Goal: Task Accomplishment & Management: Manage account settings

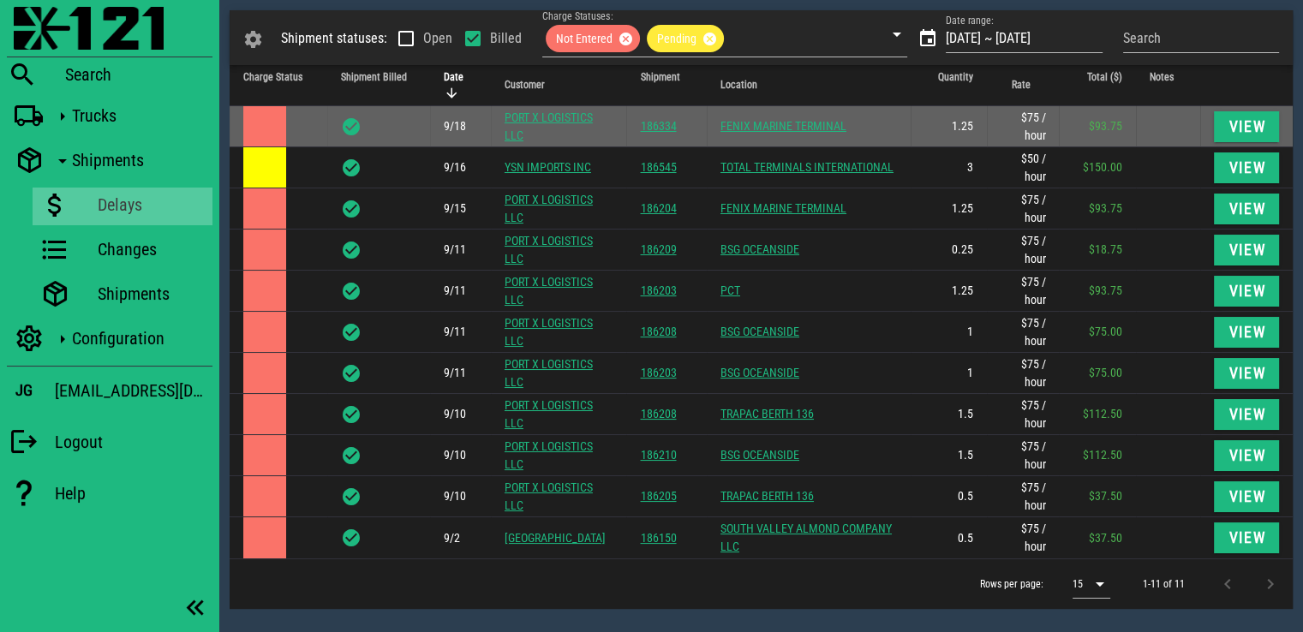
click at [286, 126] on td at bounding box center [279, 126] width 98 height 41
click at [1231, 131] on span "View" at bounding box center [1246, 126] width 38 height 17
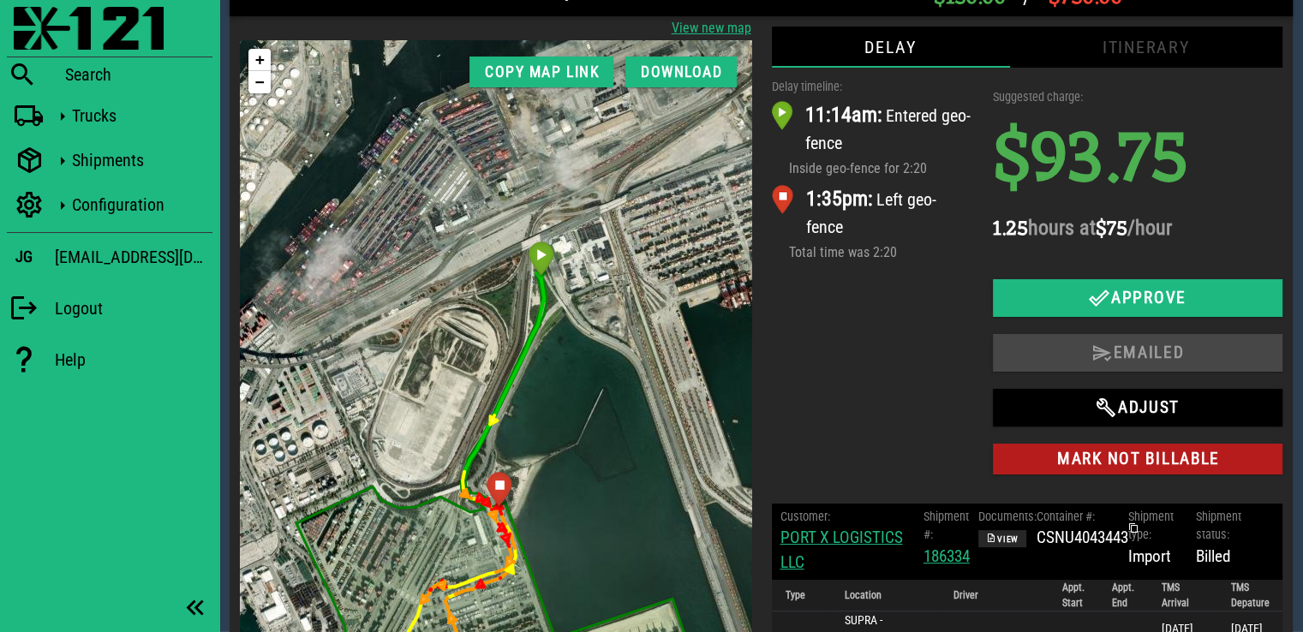
scroll to position [86, 0]
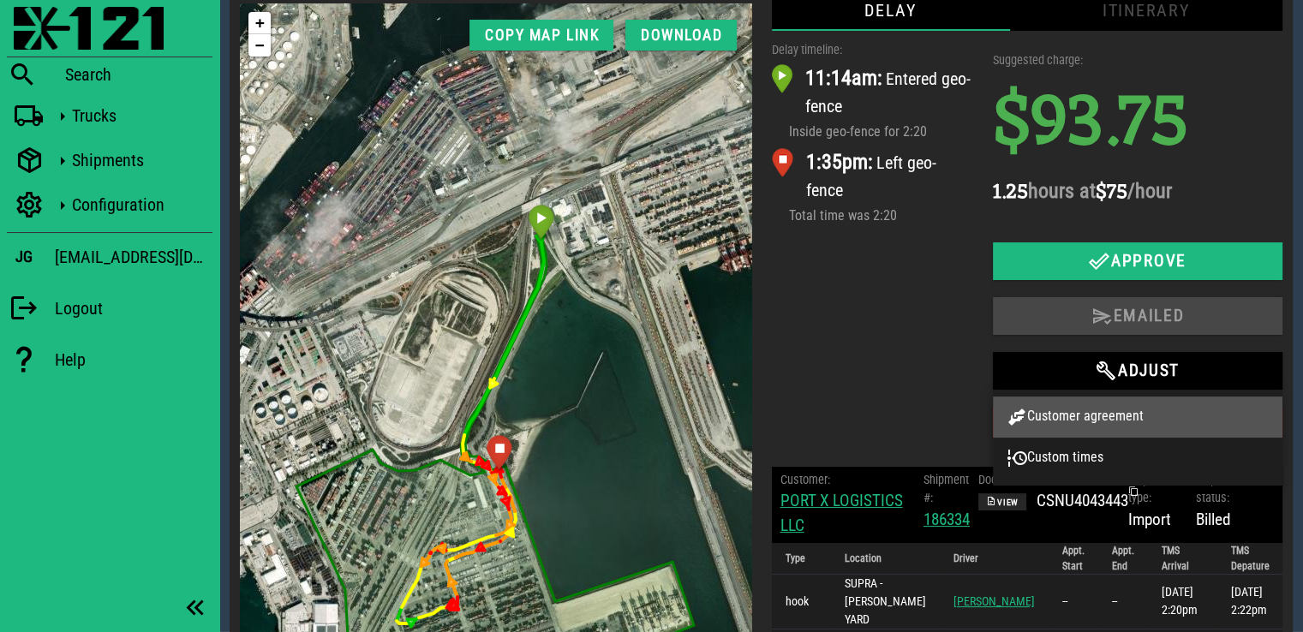
click at [1124, 419] on div "Customer agreement" at bounding box center [1137, 417] width 262 height 21
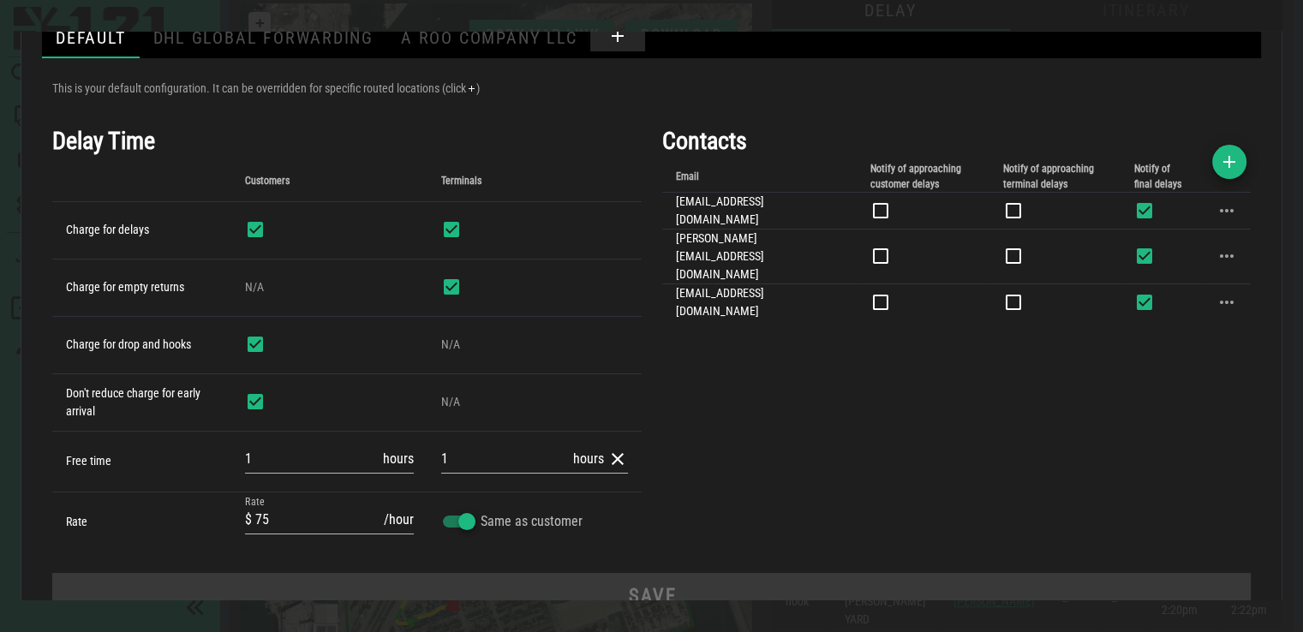
scroll to position [76, 0]
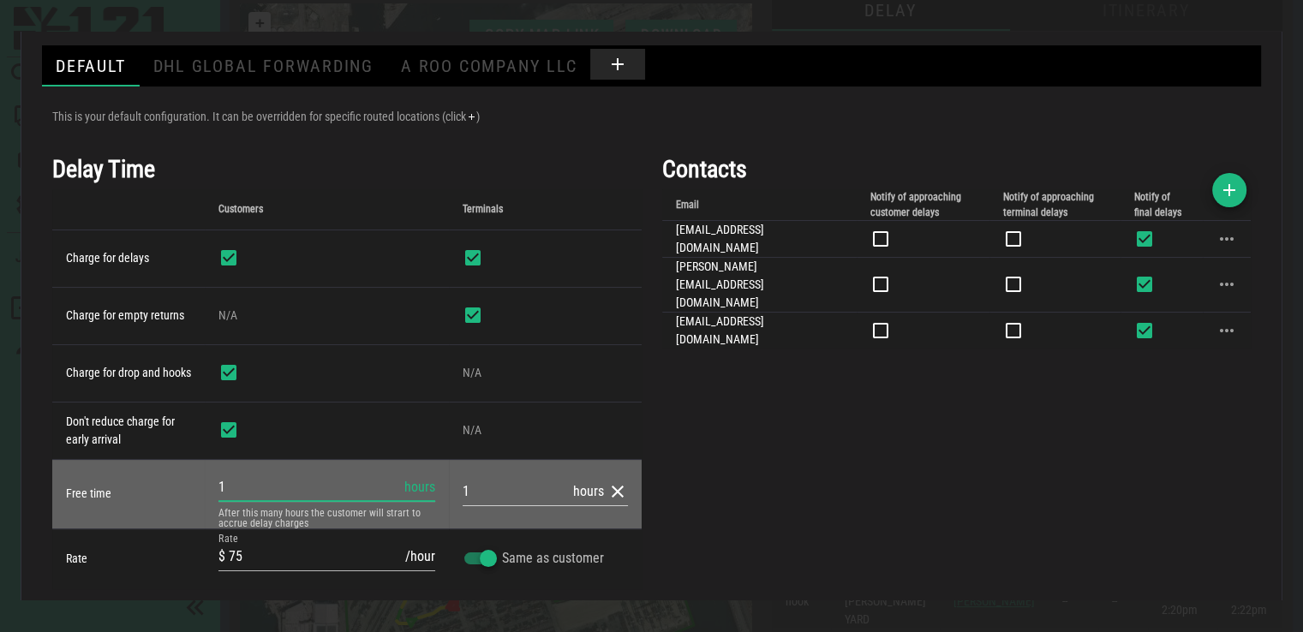
click at [315, 483] on input "1" at bounding box center [309, 487] width 182 height 27
type input "2"
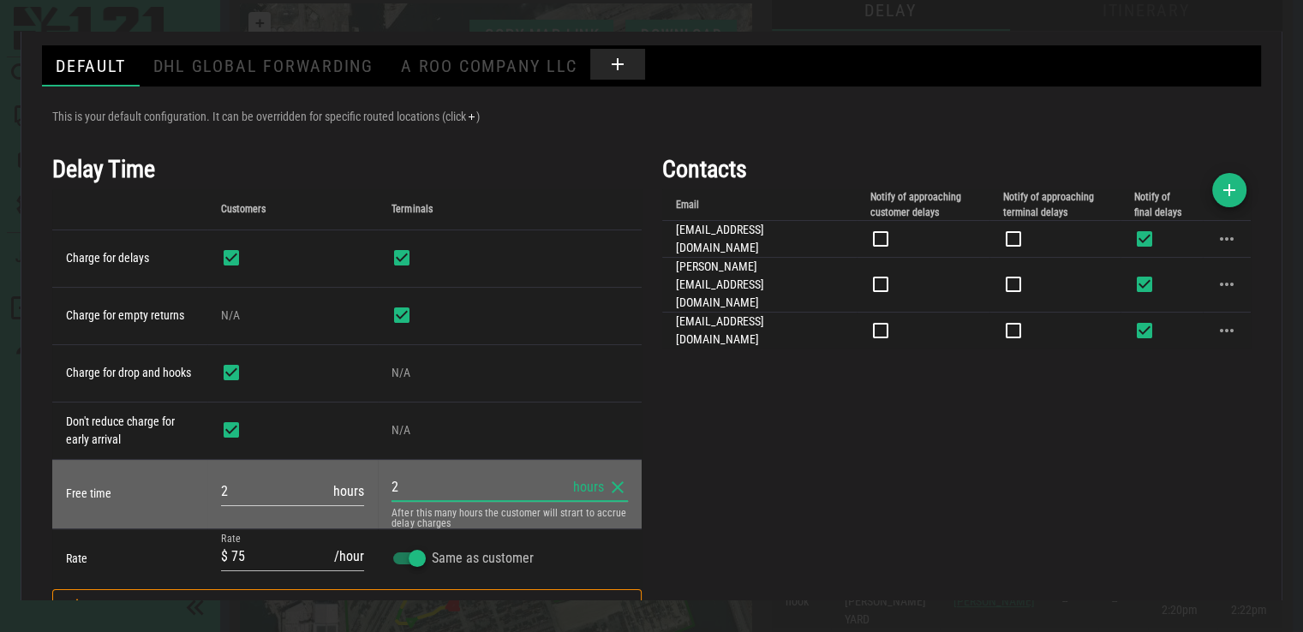
type input "2"
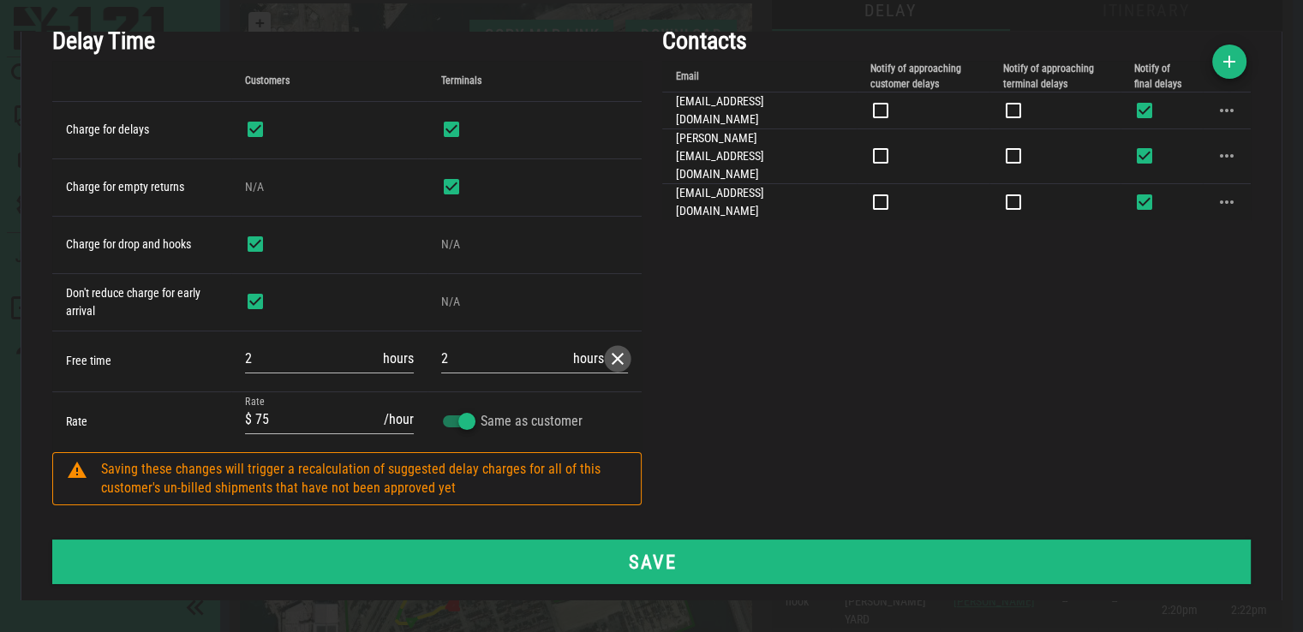
scroll to position [229, 0]
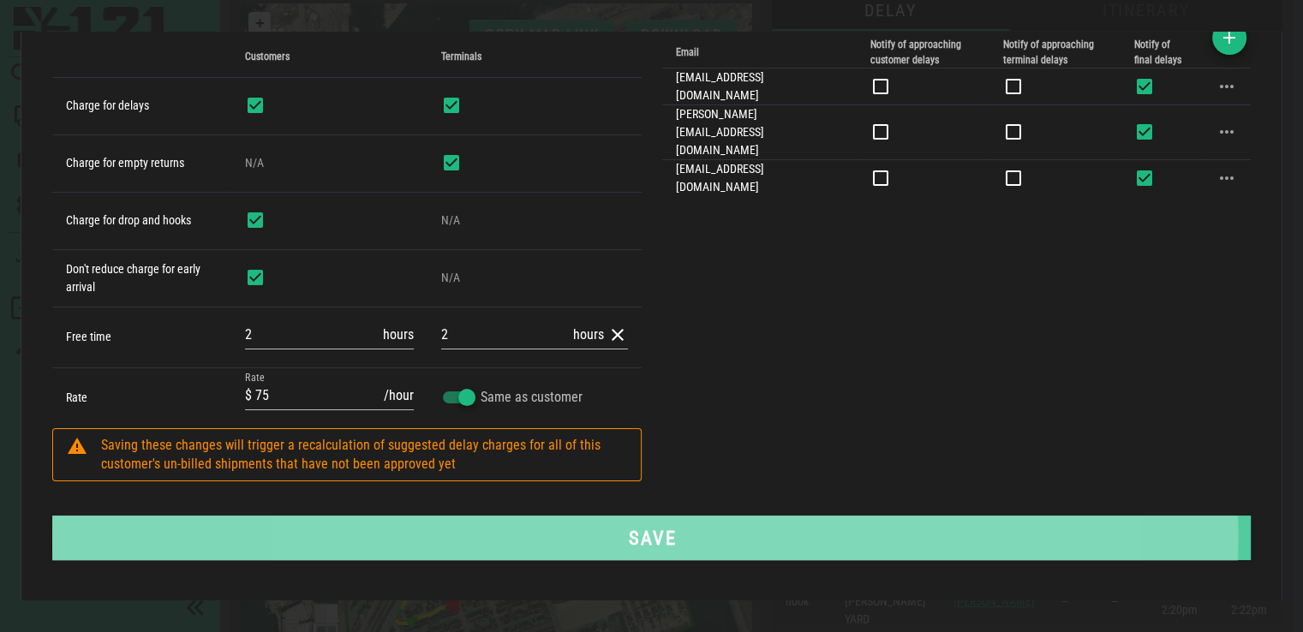
click at [818, 528] on span "Save" at bounding box center [651, 538] width 1159 height 22
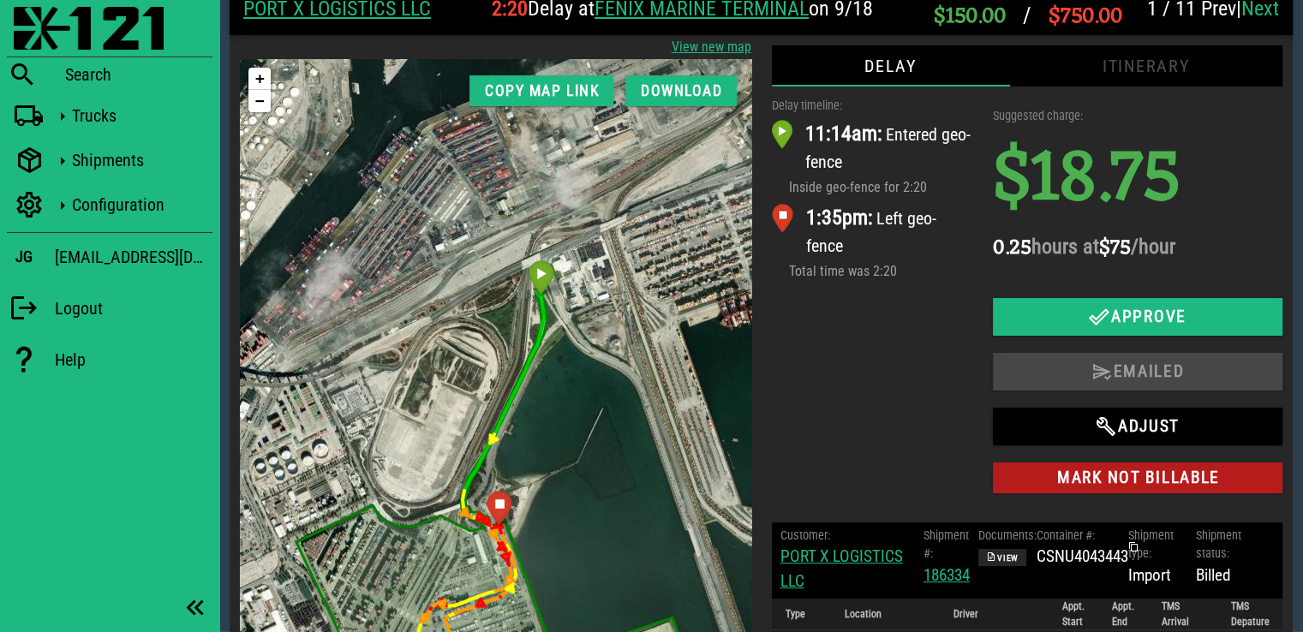
scroll to position [0, 0]
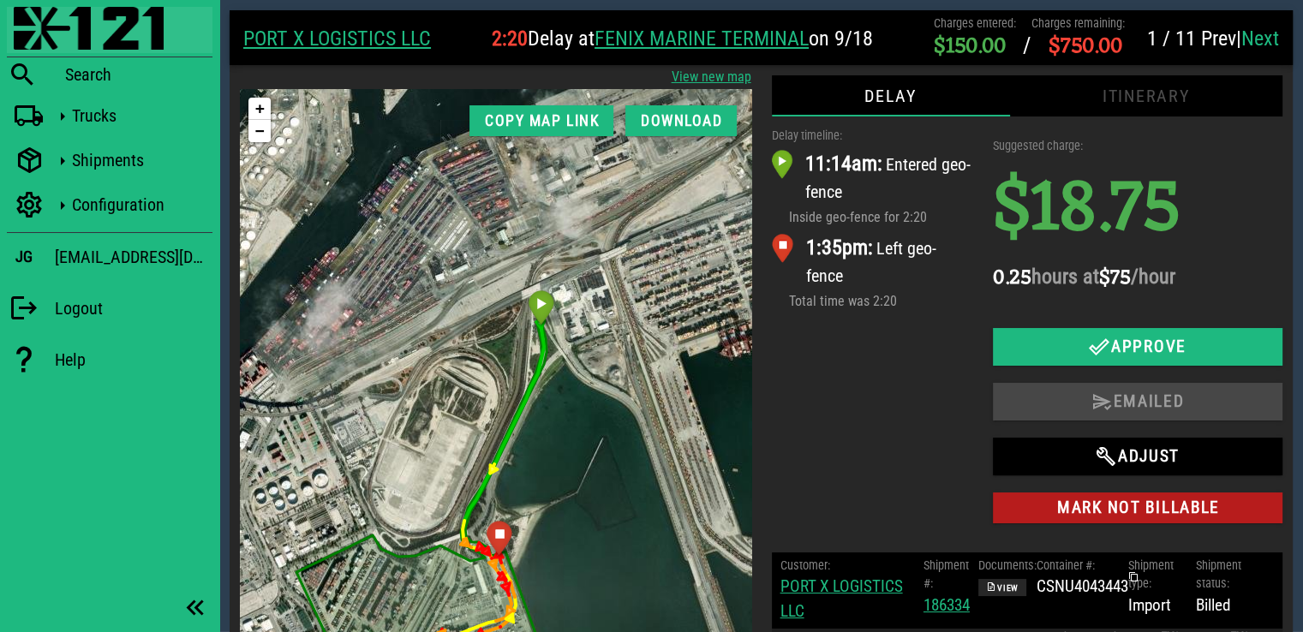
click at [96, 39] on img at bounding box center [89, 28] width 150 height 43
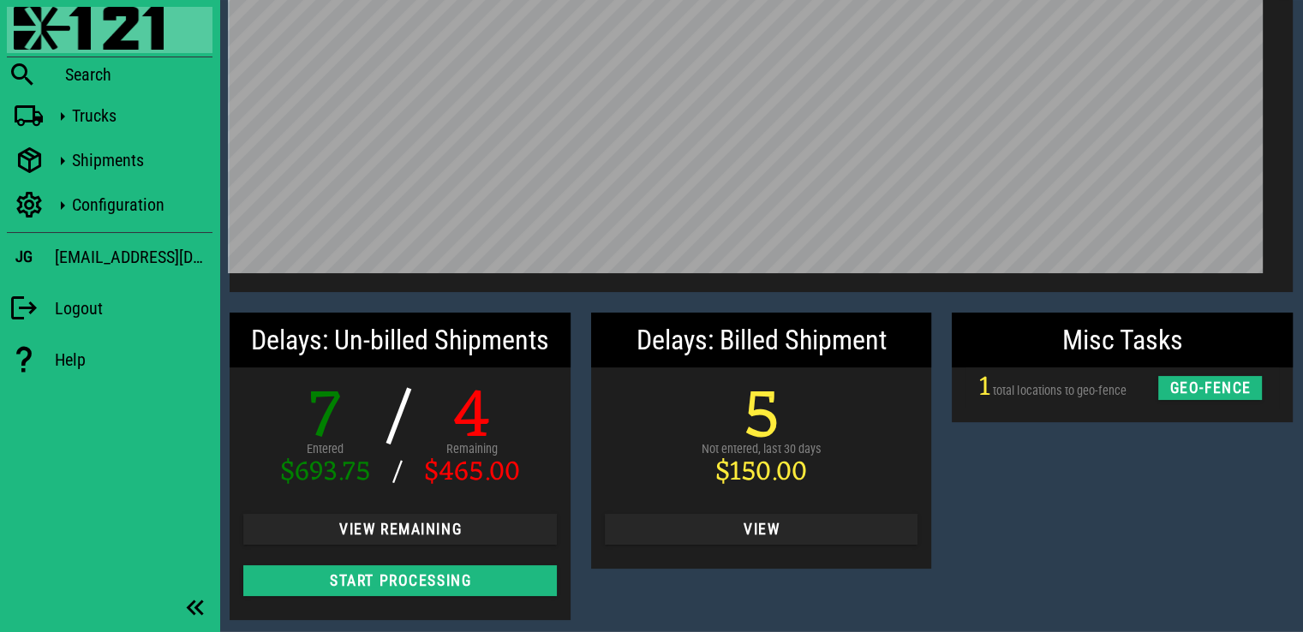
scroll to position [110, 0]
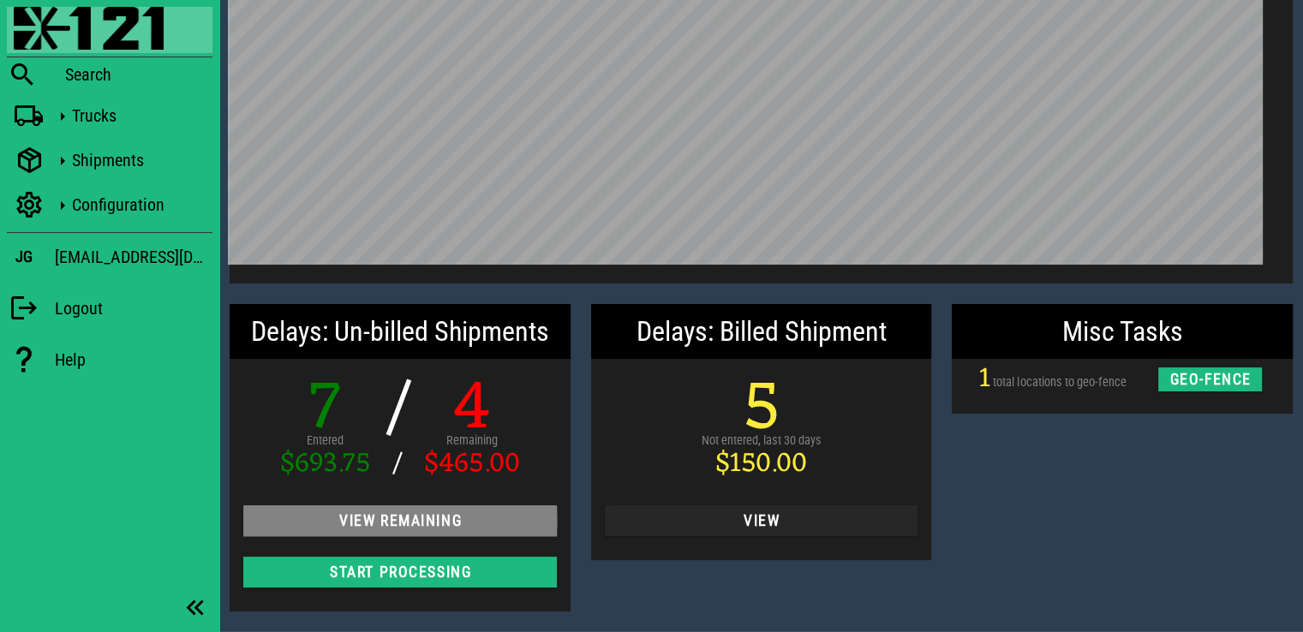
click at [438, 522] on span "View Remaining" at bounding box center [400, 520] width 286 height 17
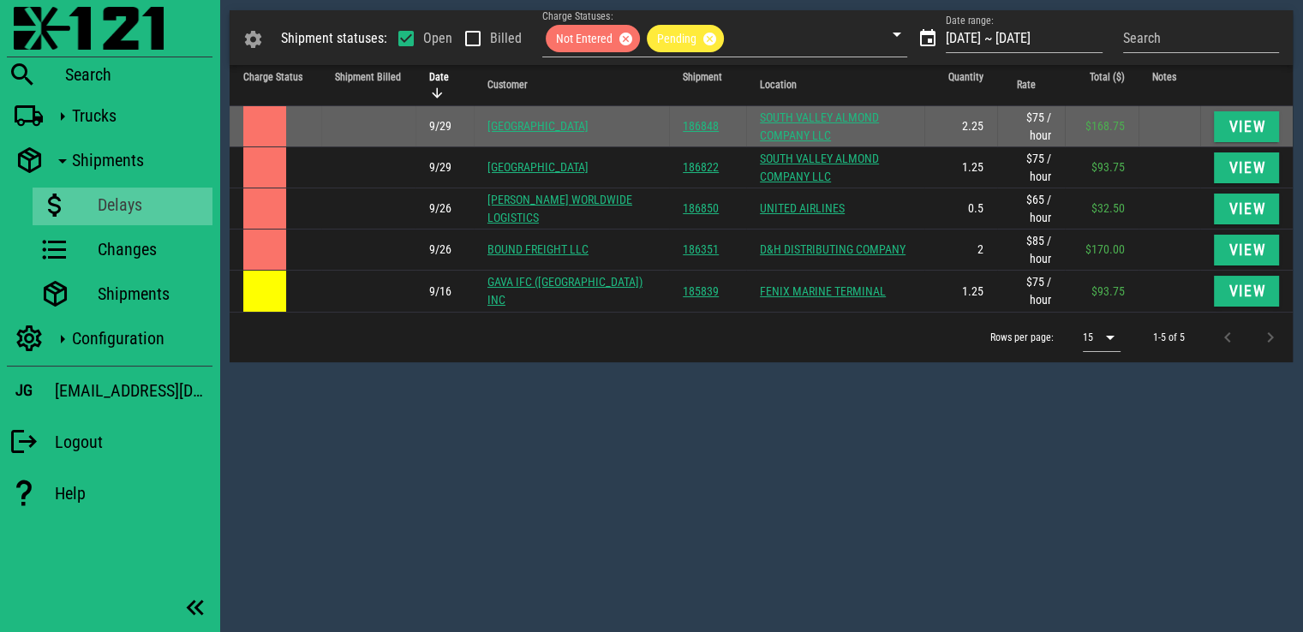
click at [537, 128] on link "[GEOGRAPHIC_DATA]" at bounding box center [537, 126] width 101 height 14
click at [1239, 134] on span "View" at bounding box center [1246, 126] width 38 height 17
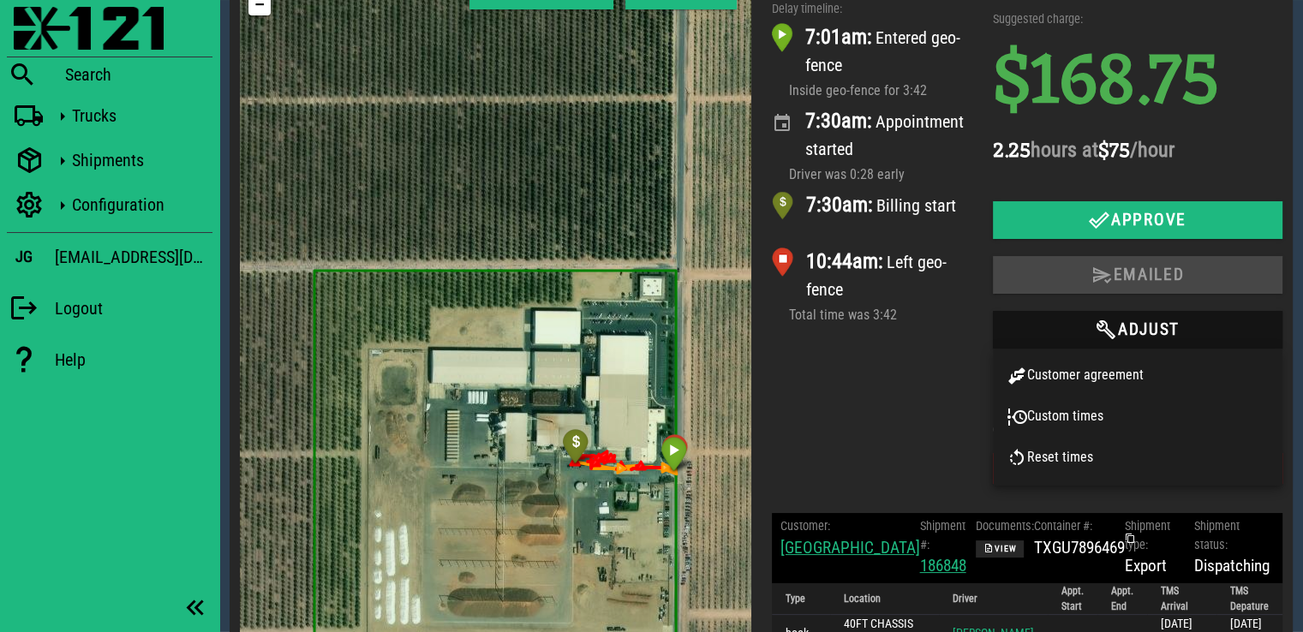
scroll to position [171, 0]
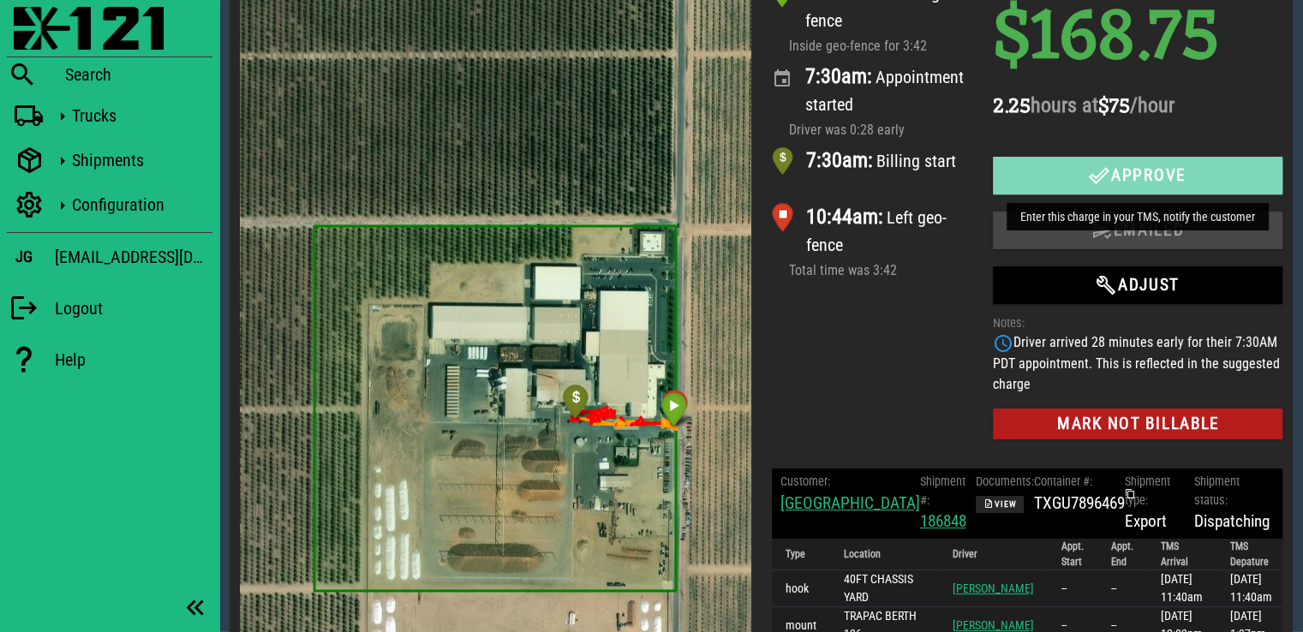
click at [1111, 176] on span "Approve" at bounding box center [1138, 175] width 256 height 21
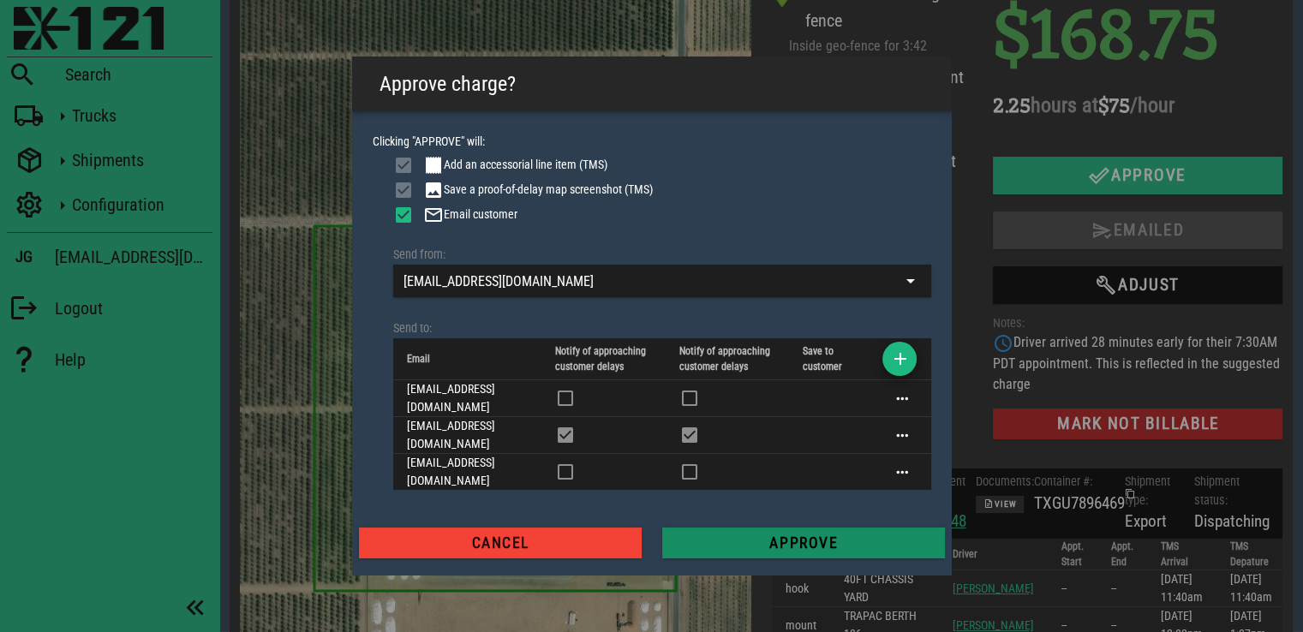
click at [767, 534] on span "Approve" at bounding box center [803, 542] width 255 height 17
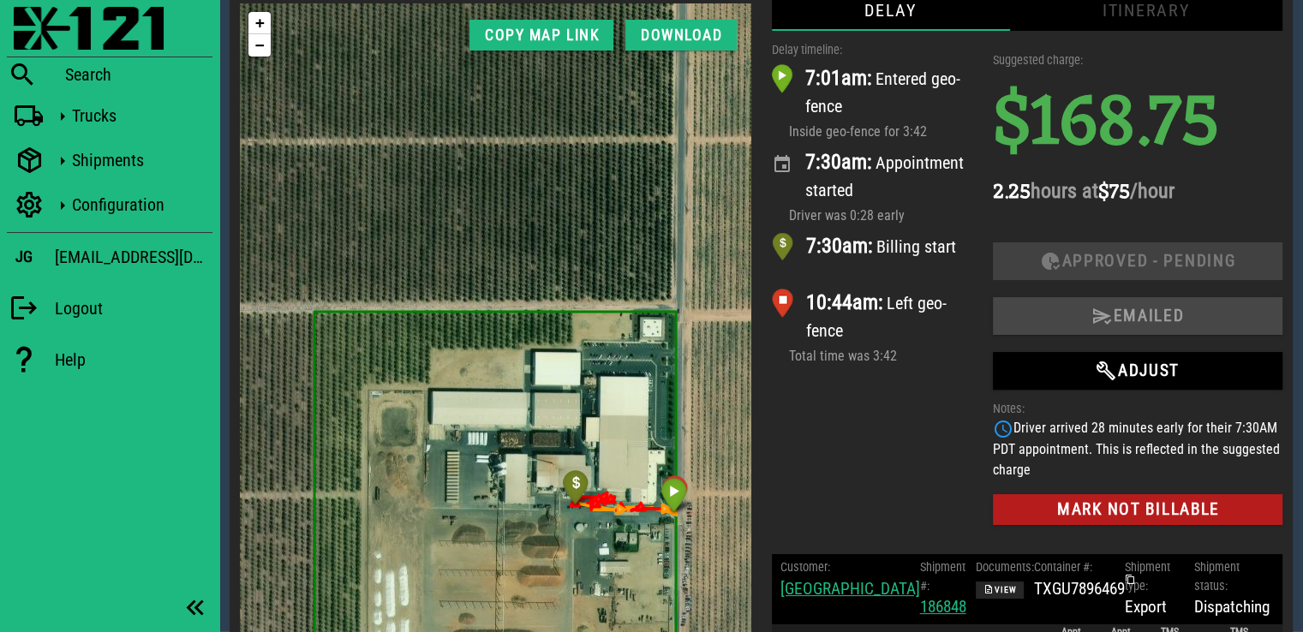
scroll to position [0, 0]
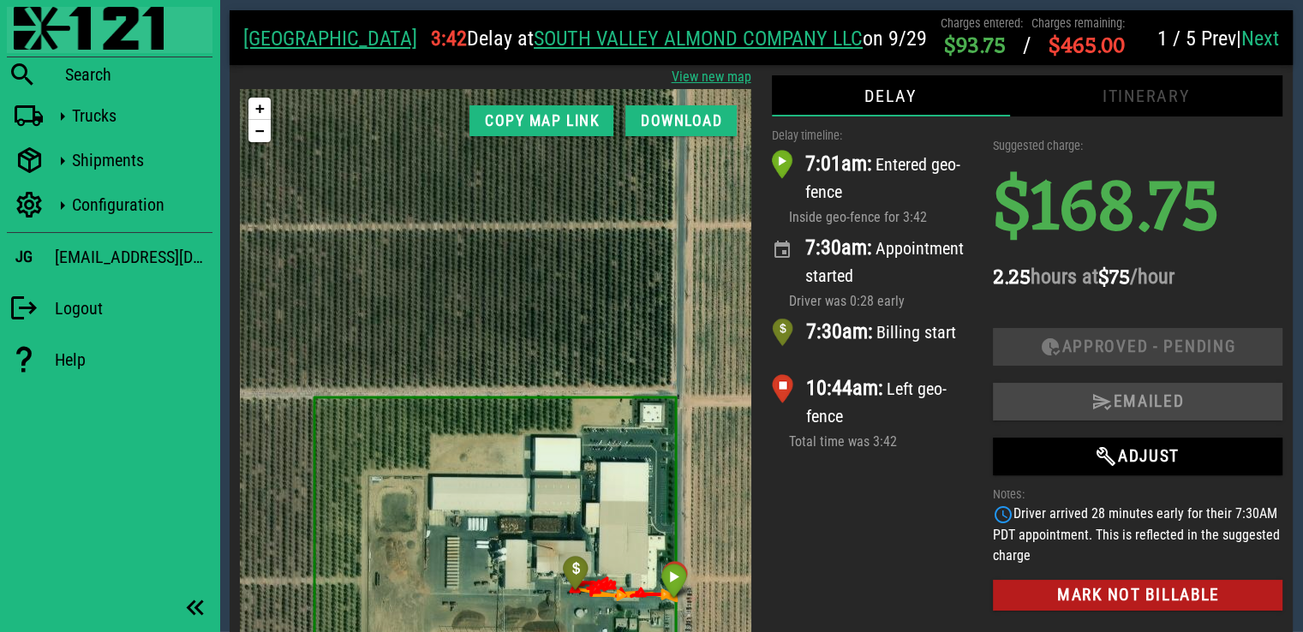
click at [82, 40] on img at bounding box center [89, 28] width 150 height 43
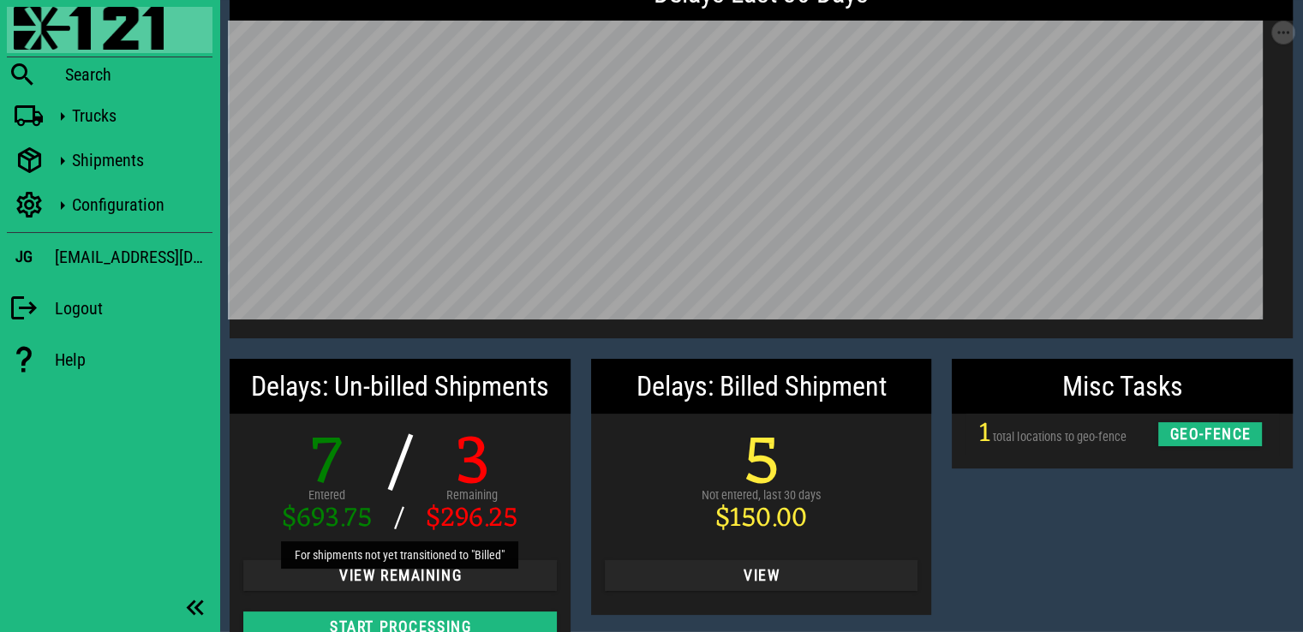
scroll to position [110, 0]
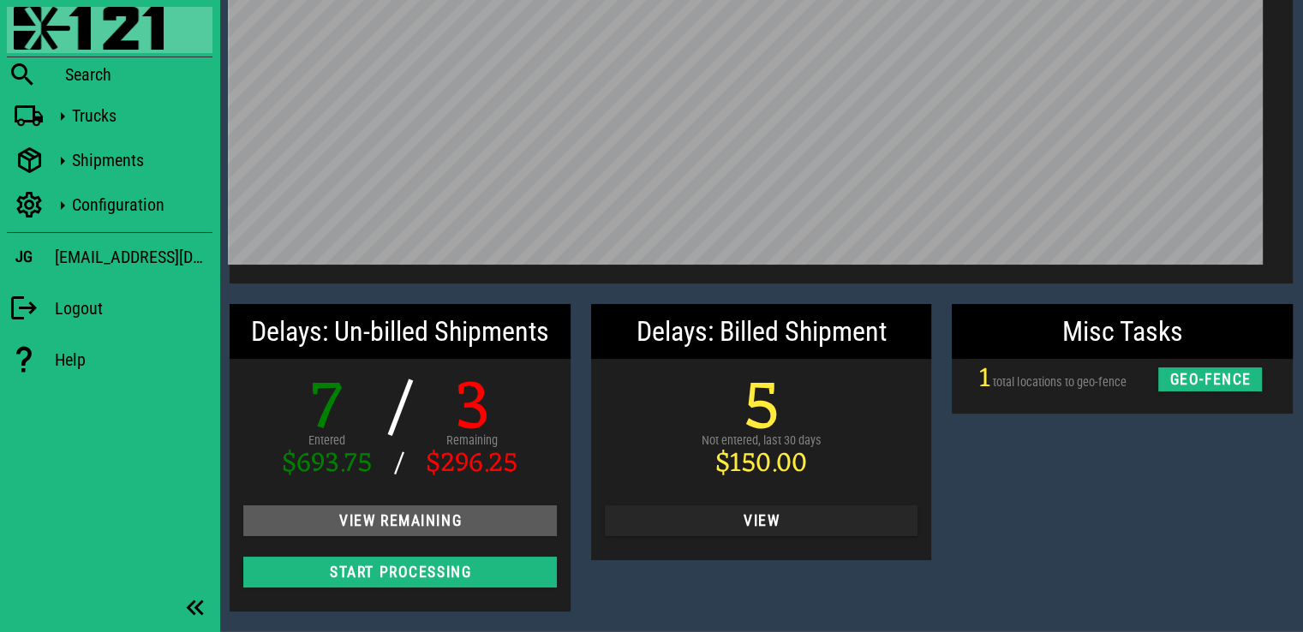
click at [450, 527] on span "View Remaining" at bounding box center [400, 520] width 286 height 17
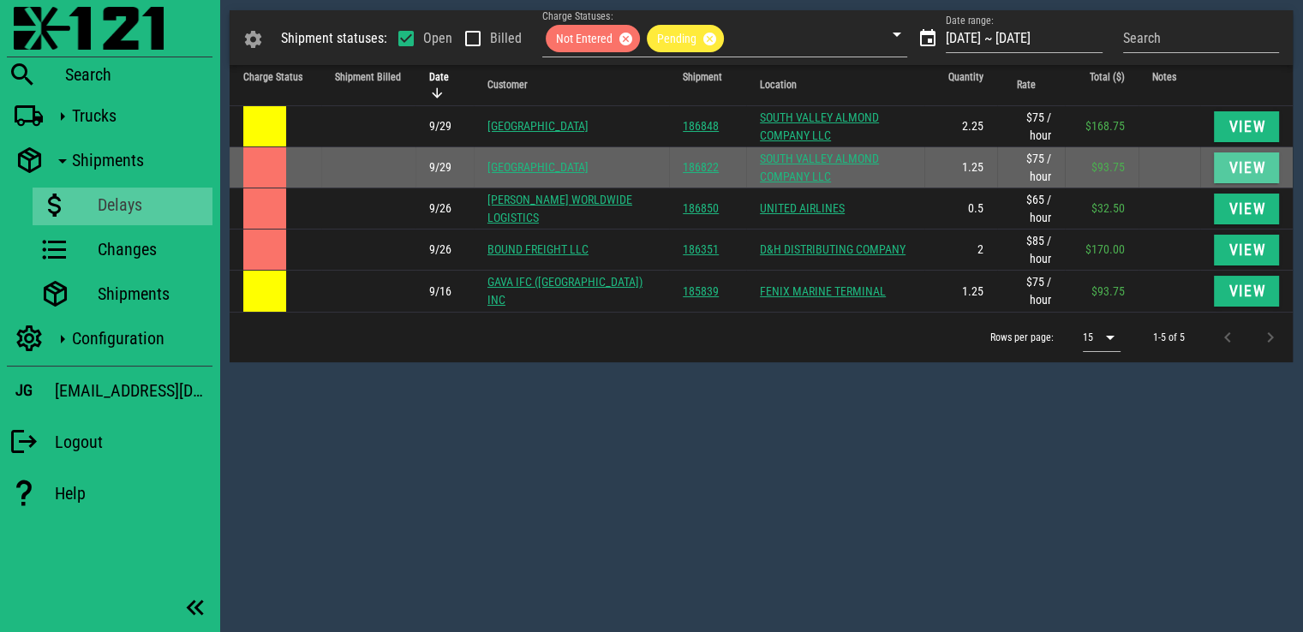
click at [1261, 169] on span "View" at bounding box center [1246, 167] width 38 height 17
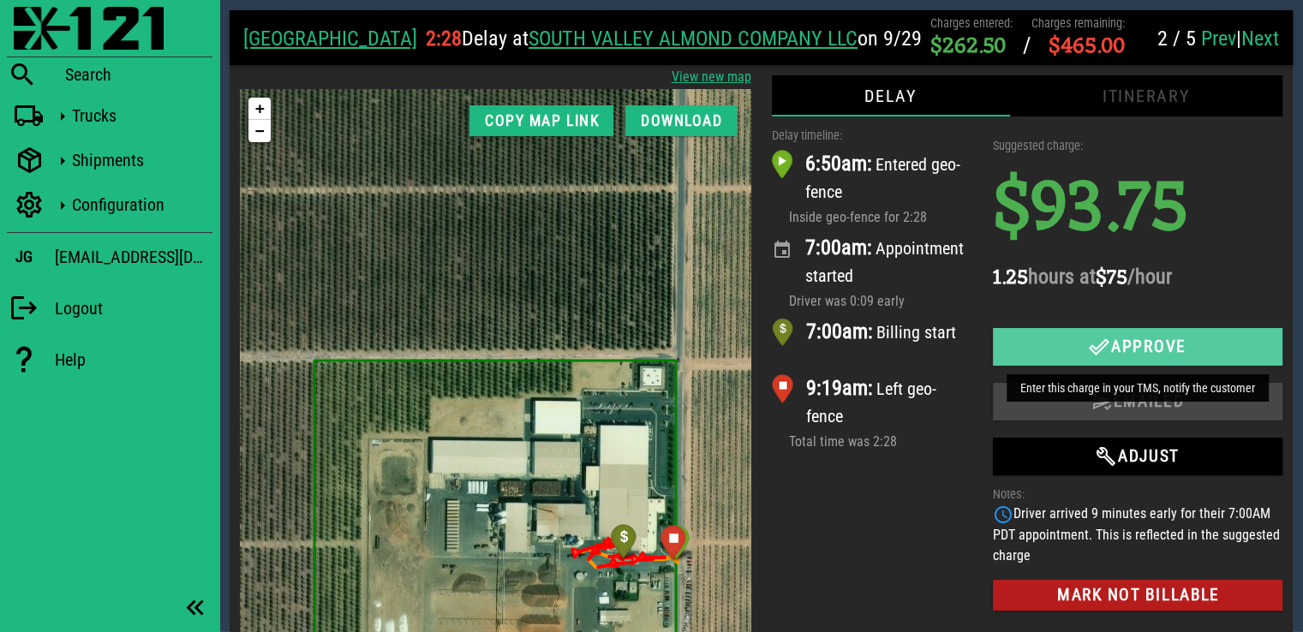
click at [1089, 337] on icon "button" at bounding box center [1099, 347] width 21 height 21
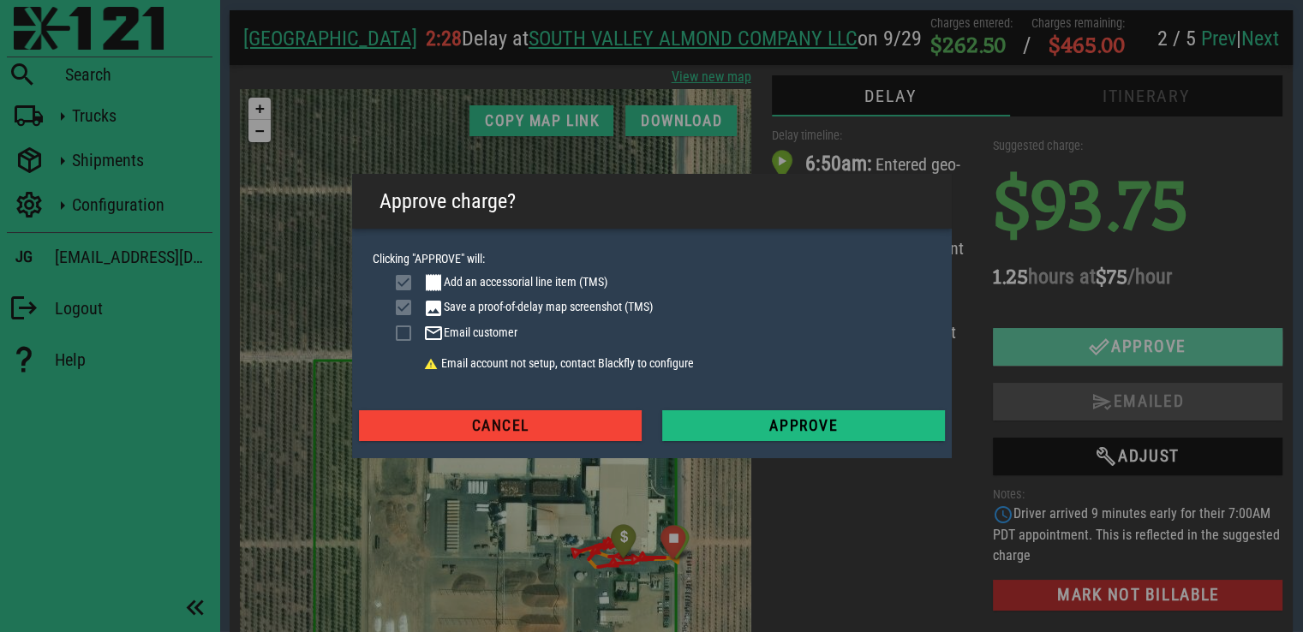
checkbox input "true"
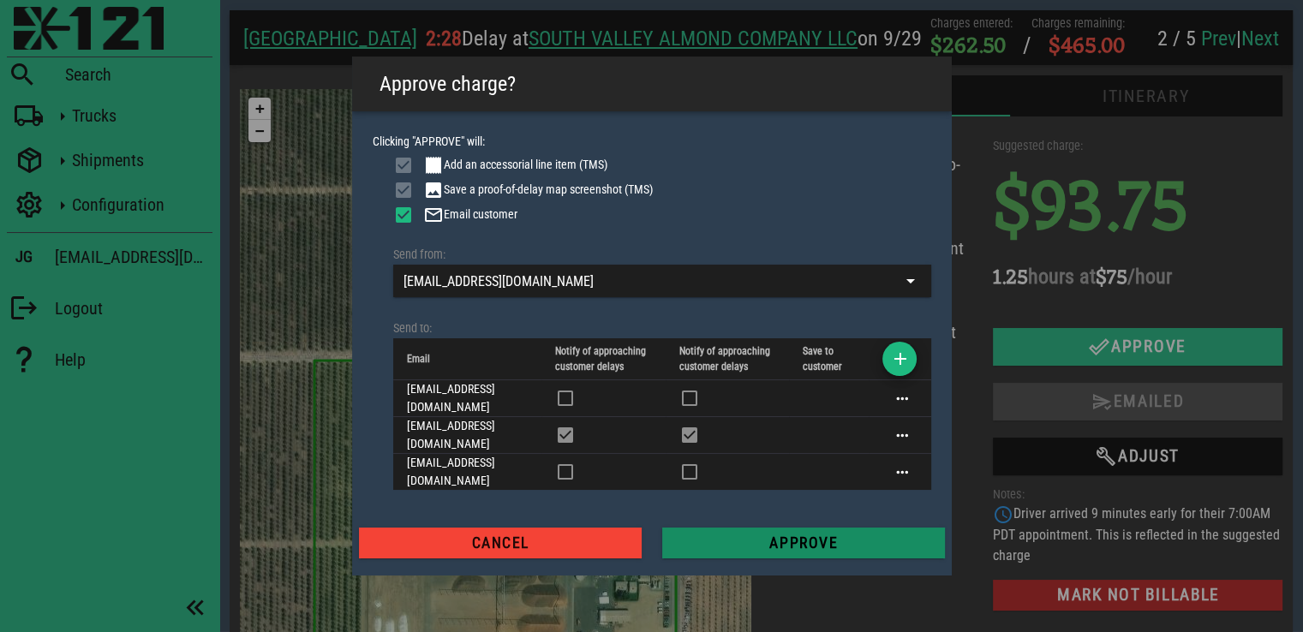
click at [800, 534] on span "Approve" at bounding box center [803, 542] width 255 height 17
